Goal: Information Seeking & Learning: Learn about a topic

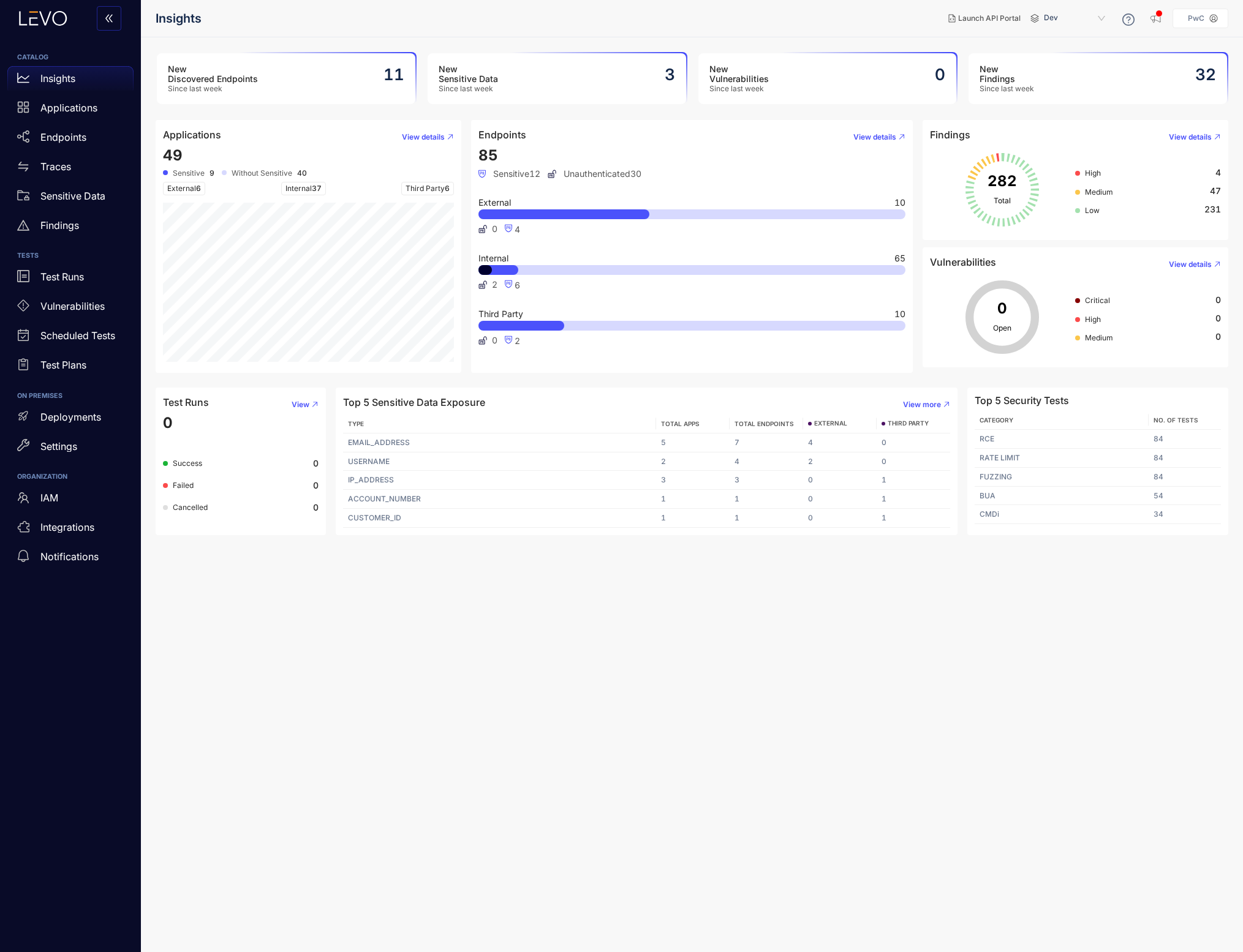
click at [492, 34] on header "Insights Launch API Portal Dev PwC" at bounding box center [691, 18] width 1073 height 37
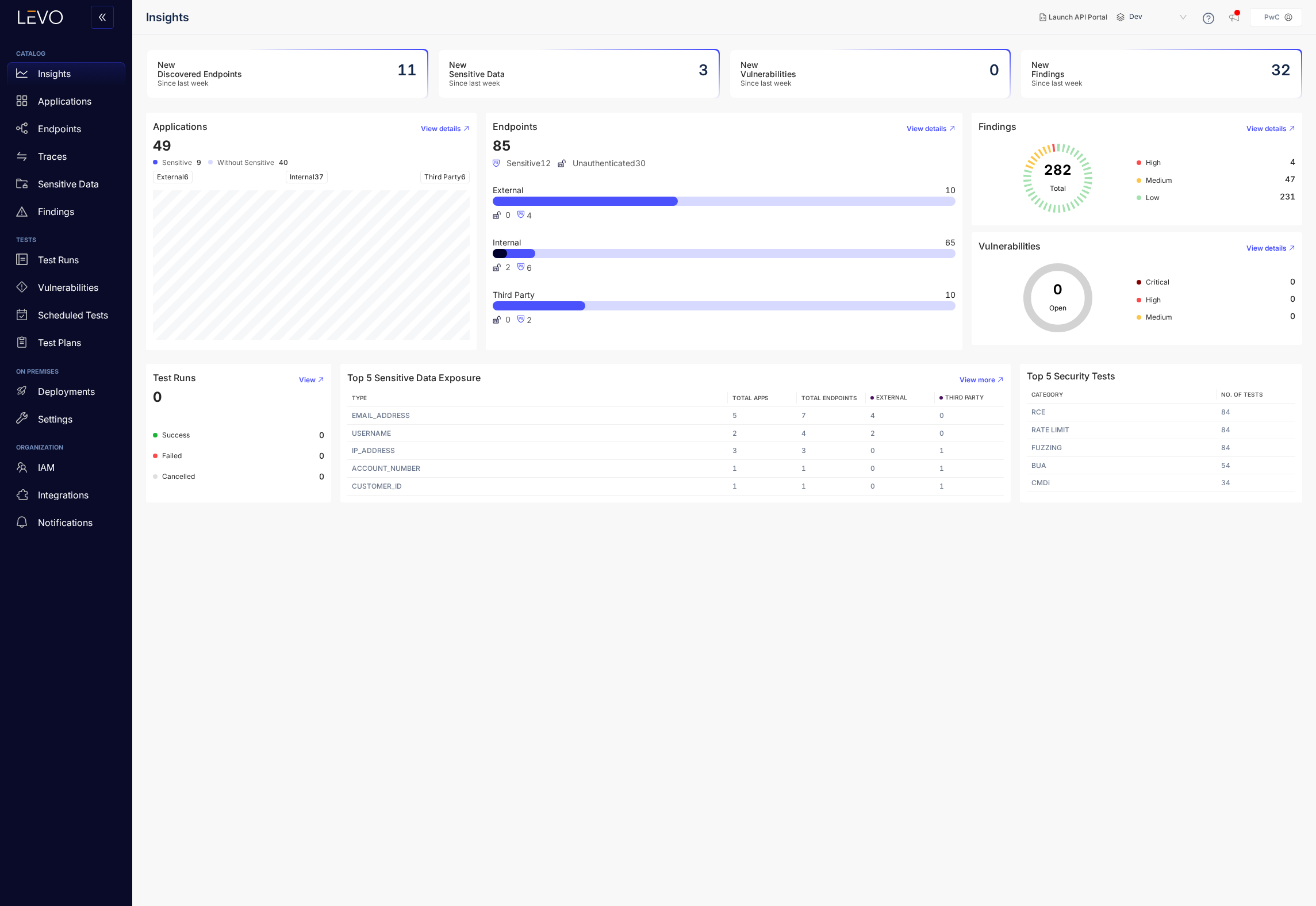
click at [580, 72] on div "New Sensitive Data Since last week 3" at bounding box center [578, 73] width 280 height 48
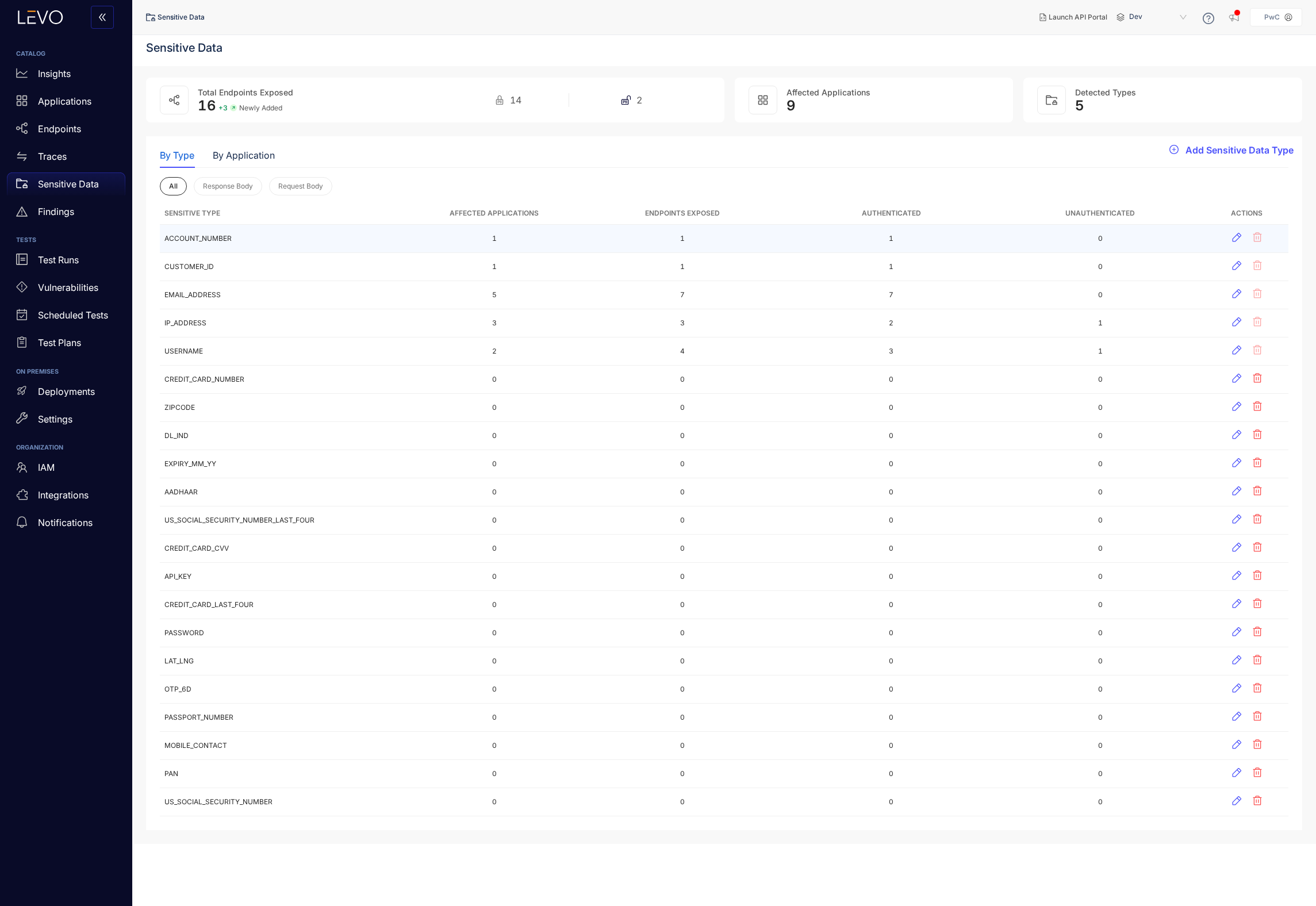
click at [199, 240] on td "ACCOUNT_NUMBER" at bounding box center [285, 239] width 251 height 28
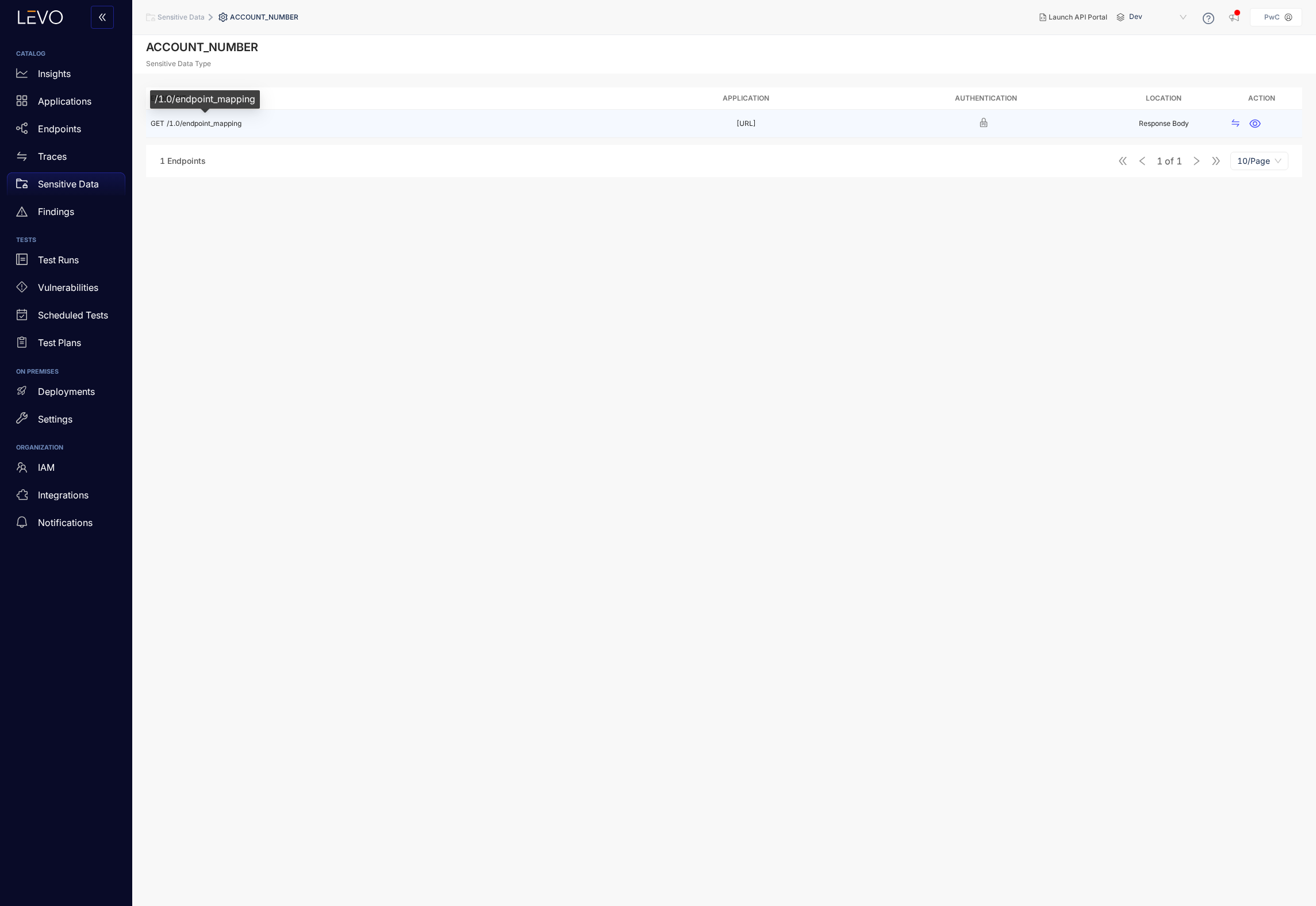
click at [215, 120] on span "/1.0/endpoint_mapping" at bounding box center [204, 123] width 75 height 9
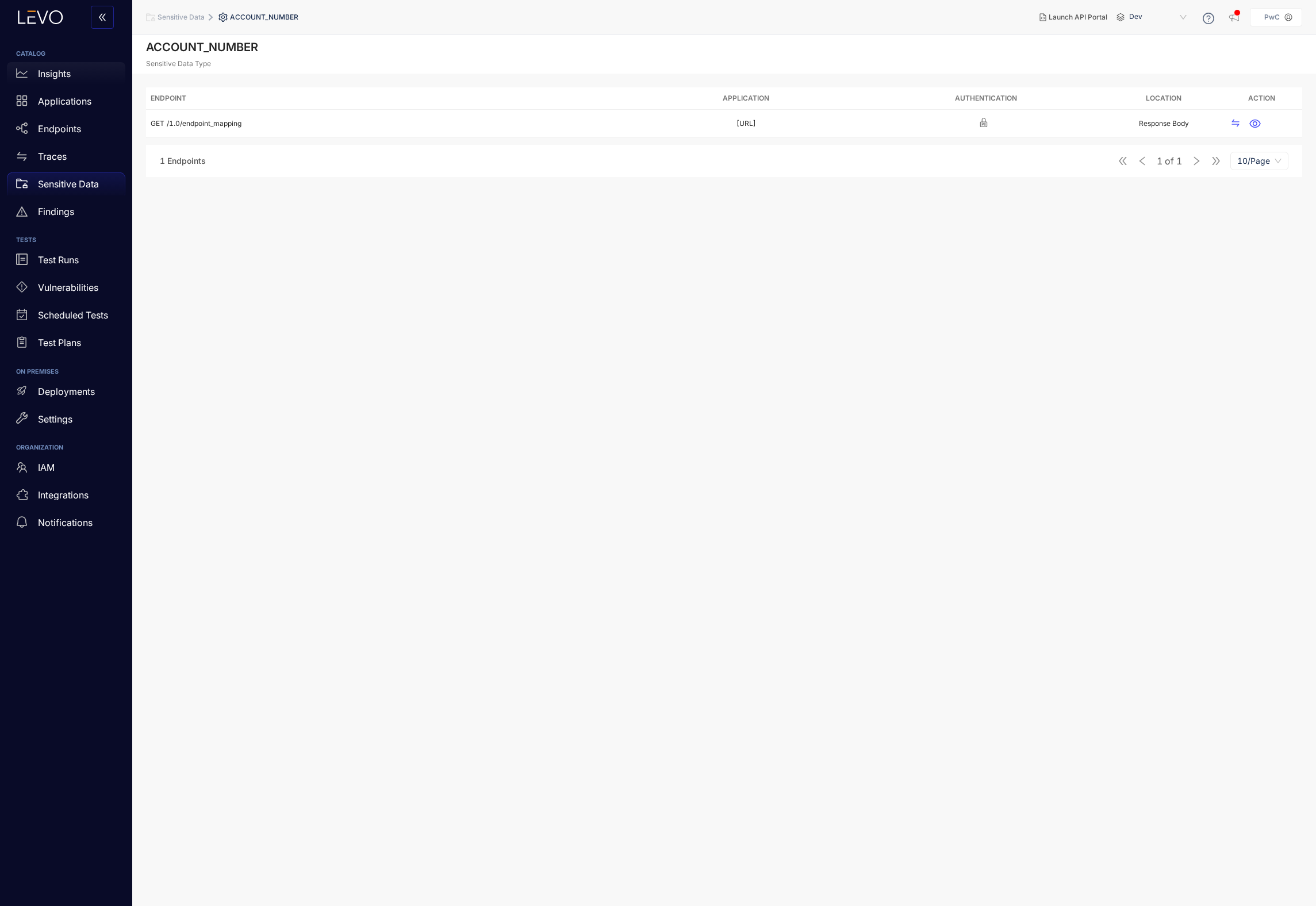
click at [53, 81] on div "Insights" at bounding box center [66, 73] width 119 height 23
